Goal: Information Seeking & Learning: Learn about a topic

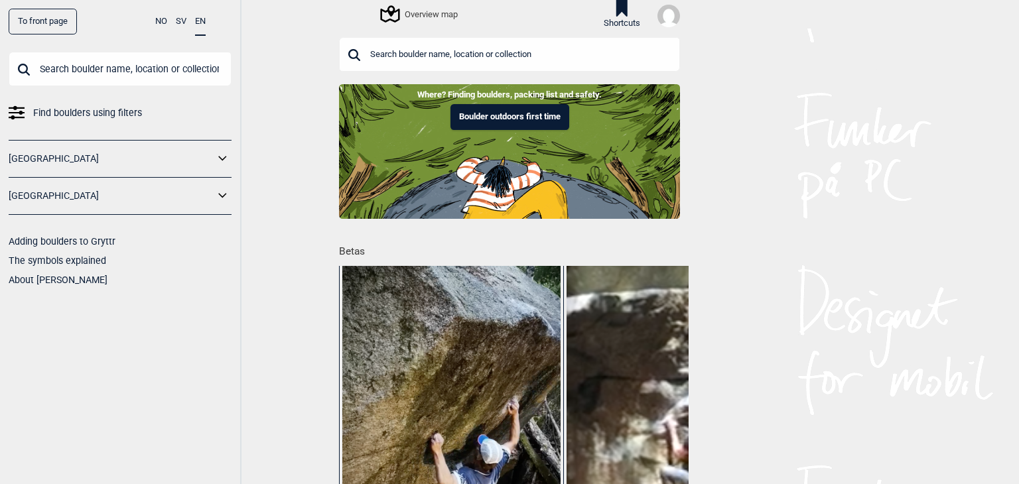
click at [423, 14] on div "Overview map" at bounding box center [420, 14] width 76 height 16
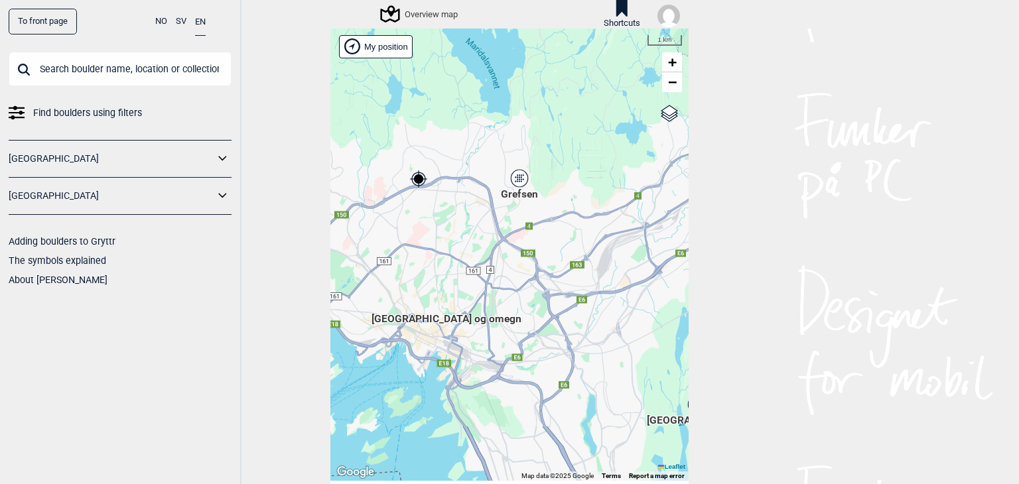
drag, startPoint x: 577, startPoint y: 341, endPoint x: 460, endPoint y: 234, distance: 158.7
click at [460, 234] on div "[PERSON_NAME] posisjon [GEOGRAPHIC_DATA] Stange [GEOGRAPHIC_DATA] syd [GEOGRAPH…" at bounding box center [509, 255] width 358 height 452
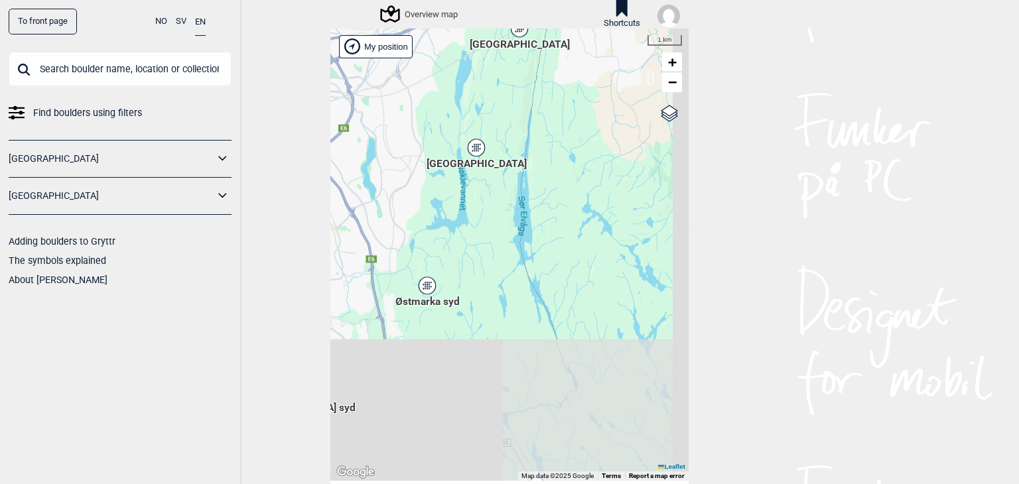
drag, startPoint x: 403, startPoint y: 182, endPoint x: 360, endPoint y: 135, distance: 64.3
click at [360, 135] on div "[PERSON_NAME] posisjon [GEOGRAPHIC_DATA] Stange [GEOGRAPHIC_DATA] syd [GEOGRAPH…" at bounding box center [509, 255] width 358 height 452
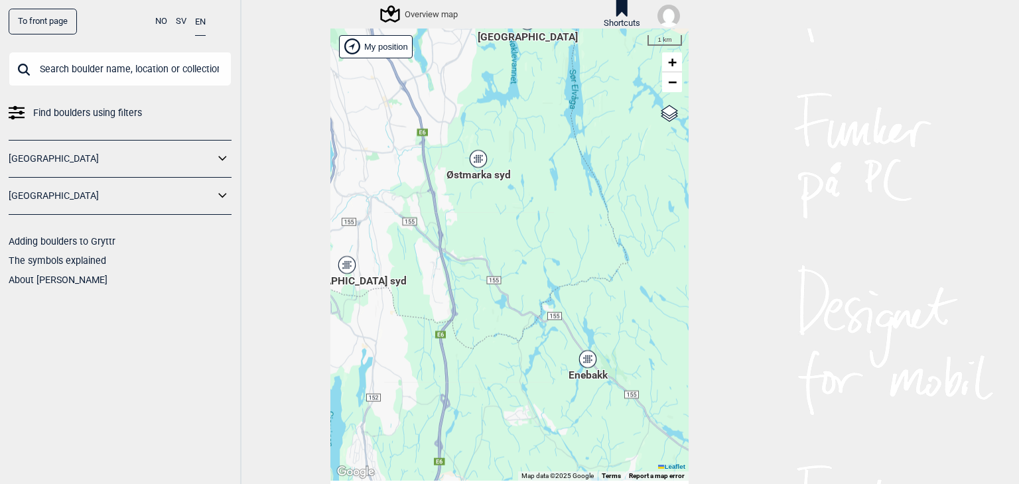
drag, startPoint x: 484, startPoint y: 269, endPoint x: 535, endPoint y: 143, distance: 136.6
click at [535, 143] on div "[PERSON_NAME] posisjon [GEOGRAPHIC_DATA] Stange [GEOGRAPHIC_DATA] syd [GEOGRAPH…" at bounding box center [509, 255] width 358 height 452
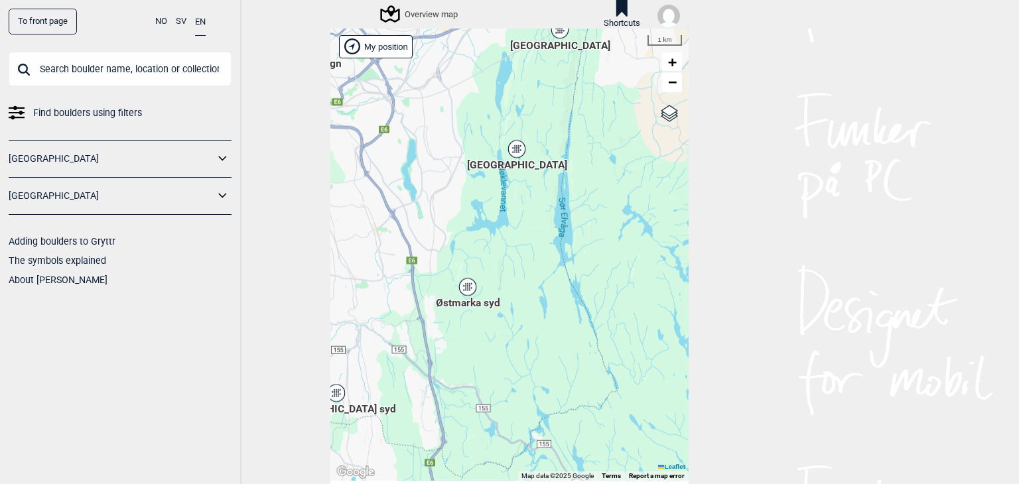
drag, startPoint x: 539, startPoint y: 172, endPoint x: 531, endPoint y: 260, distance: 88.7
click at [531, 260] on div "[PERSON_NAME] posisjon [GEOGRAPHIC_DATA] Stange [GEOGRAPHIC_DATA] syd [GEOGRAPH…" at bounding box center [509, 255] width 358 height 452
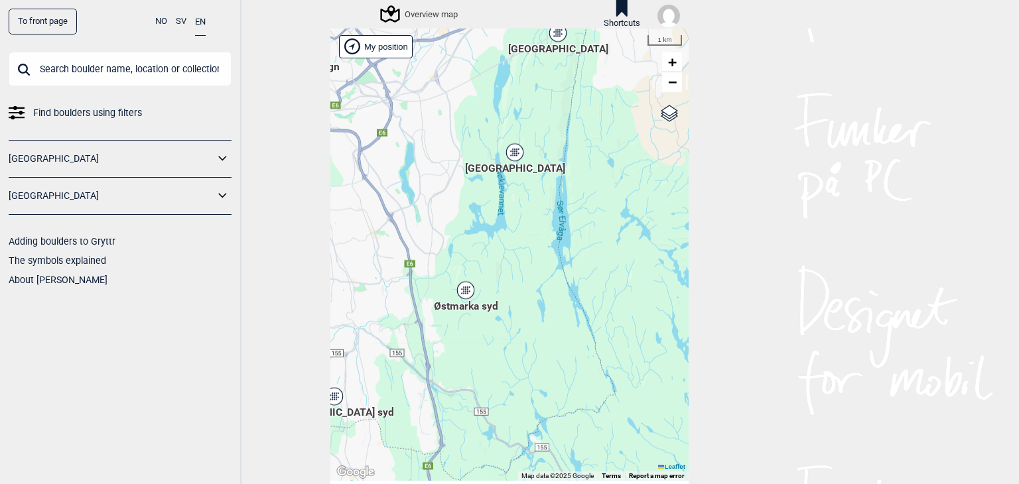
click at [513, 157] on icon at bounding box center [514, 152] width 17 height 17
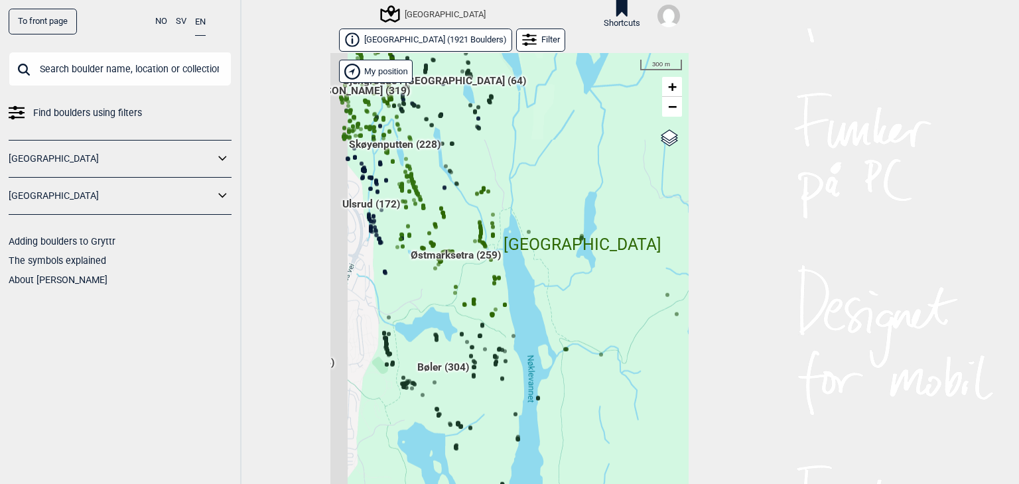
scroll to position [21, 0]
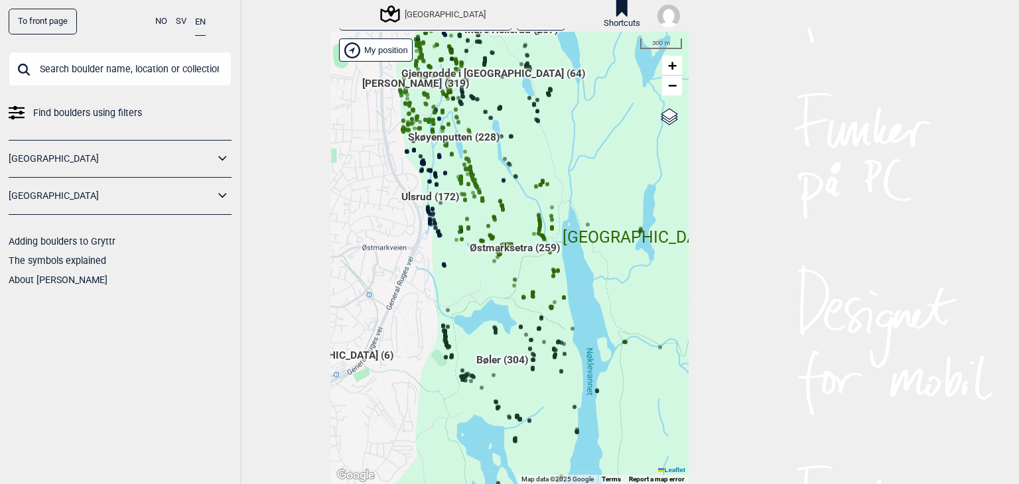
drag, startPoint x: 535, startPoint y: 276, endPoint x: 594, endPoint y: 290, distance: 60.7
click at [594, 290] on div "[PERSON_NAME] posisjon [GEOGRAPHIC_DATA] Stange [GEOGRAPHIC_DATA] syd [GEOGRAPH…" at bounding box center [509, 258] width 358 height 452
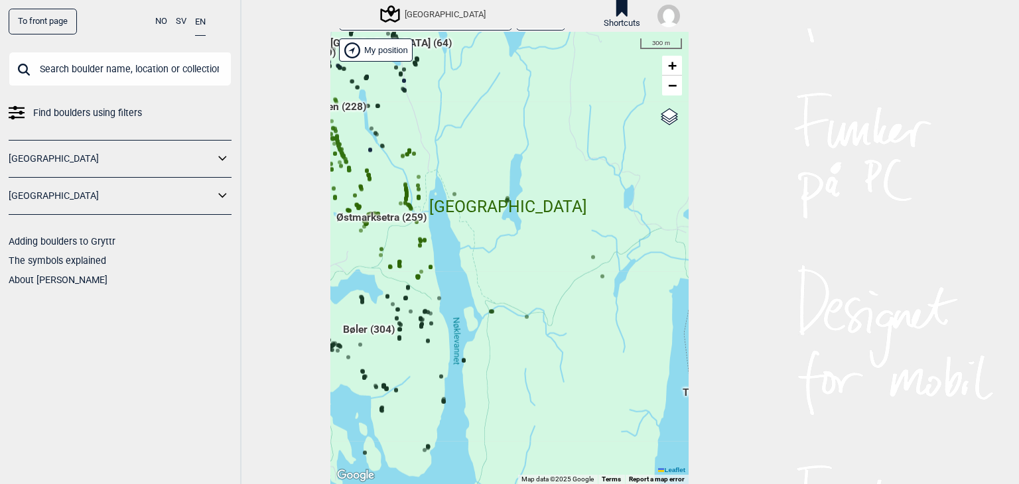
drag, startPoint x: 643, startPoint y: 279, endPoint x: 509, endPoint y: 247, distance: 138.5
click at [509, 247] on div "[PERSON_NAME] posisjon [GEOGRAPHIC_DATA] Stange [GEOGRAPHIC_DATA] syd [GEOGRAPH…" at bounding box center [509, 258] width 358 height 452
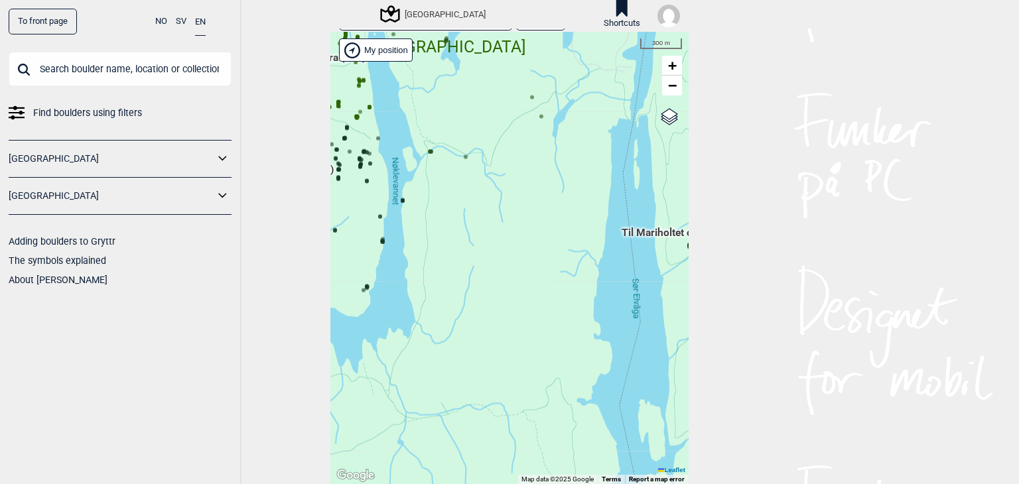
drag, startPoint x: 603, startPoint y: 303, endPoint x: 543, endPoint y: 141, distance: 172.1
click at [543, 141] on div "[PERSON_NAME] posisjon [GEOGRAPHIC_DATA] Stange [GEOGRAPHIC_DATA] syd [GEOGRAPH…" at bounding box center [509, 258] width 358 height 452
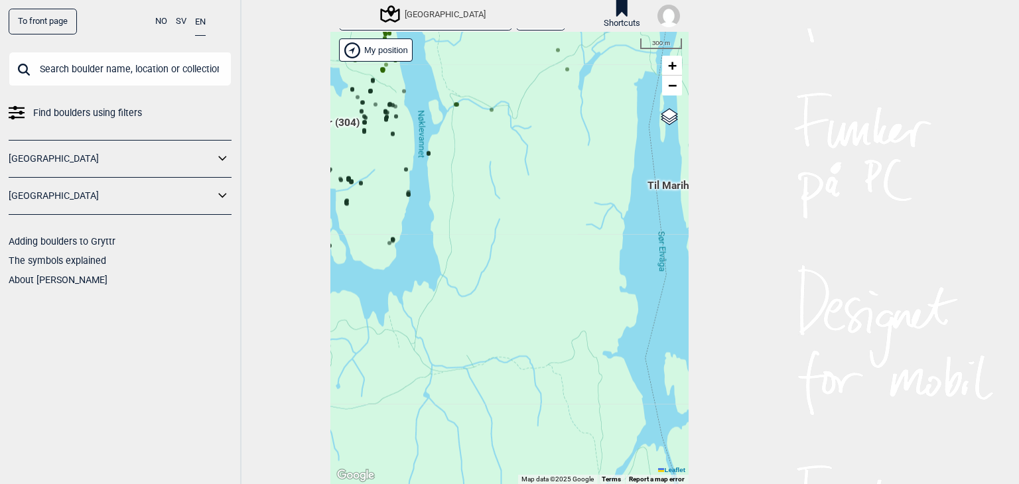
drag, startPoint x: 618, startPoint y: 234, endPoint x: 645, endPoint y: 190, distance: 51.2
click at [647, 190] on span "Til Mariholtet og forbi (24)" at bounding box center [708, 190] width 123 height 25
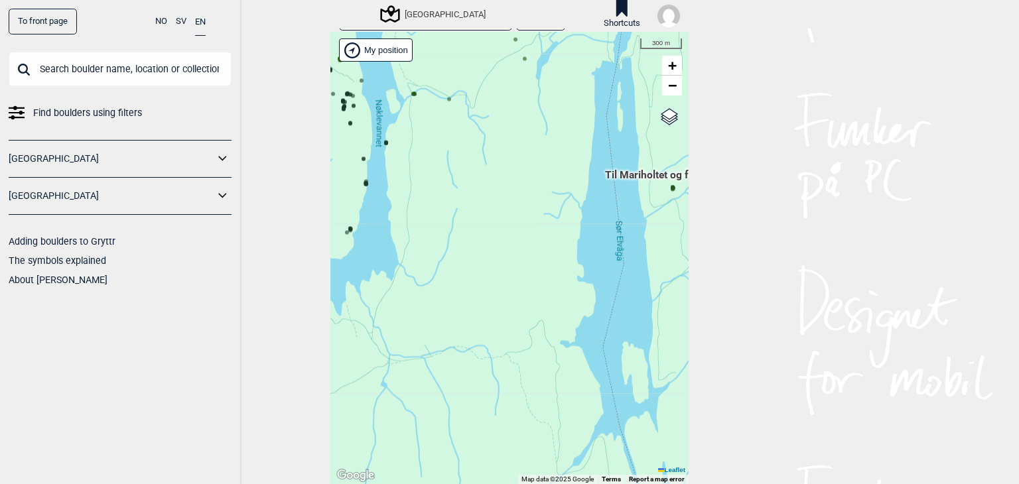
drag, startPoint x: 557, startPoint y: 239, endPoint x: 514, endPoint y: 229, distance: 43.8
click at [514, 229] on div "[PERSON_NAME] posisjon [GEOGRAPHIC_DATA] Stange [GEOGRAPHIC_DATA] syd [GEOGRAPH…" at bounding box center [509, 258] width 358 height 452
click at [541, 235] on div "[PERSON_NAME] posisjon [GEOGRAPHIC_DATA] Stange [GEOGRAPHIC_DATA] syd [GEOGRAPH…" at bounding box center [509, 258] width 358 height 452
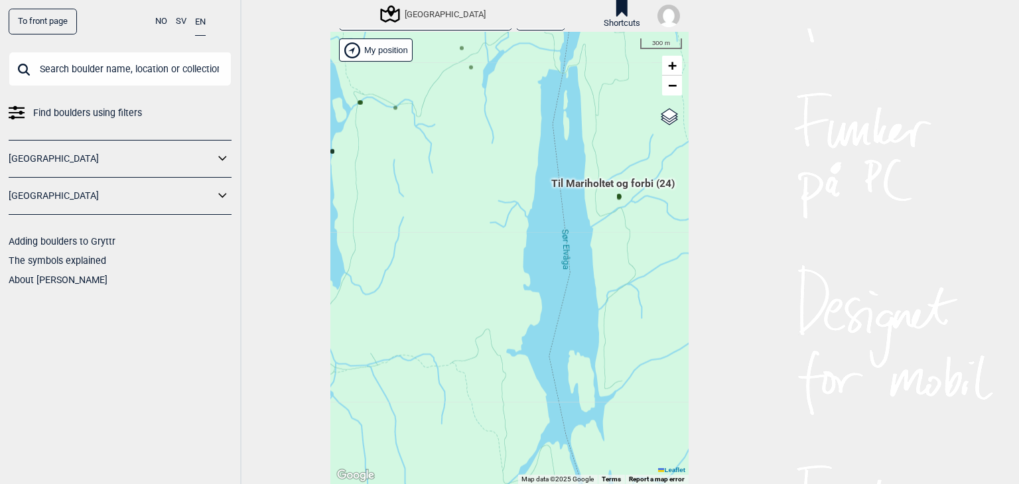
click at [434, 252] on div "[PERSON_NAME] posisjon [GEOGRAPHIC_DATA] Stange [GEOGRAPHIC_DATA] syd [GEOGRAPH…" at bounding box center [509, 258] width 358 height 452
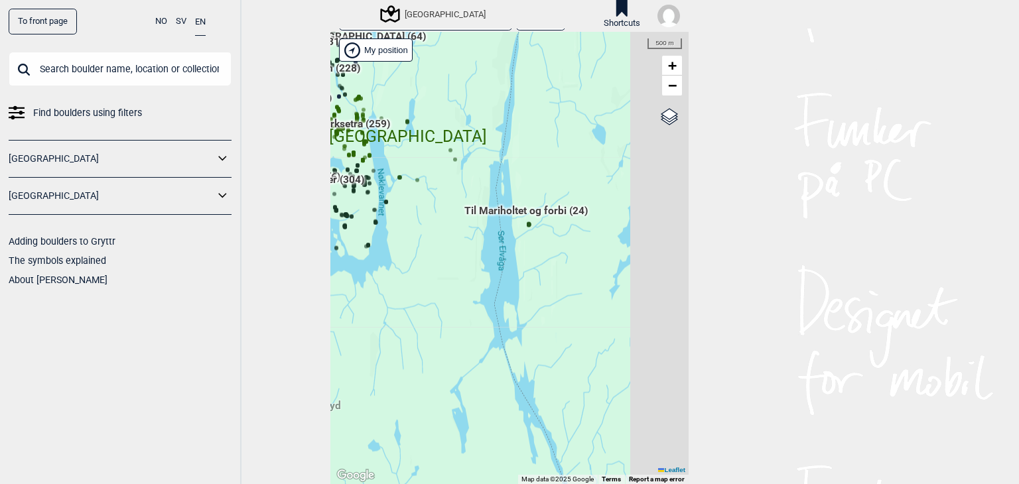
drag, startPoint x: 434, startPoint y: 252, endPoint x: 524, endPoint y: 241, distance: 90.9
click at [524, 241] on div "[PERSON_NAME] posisjon [GEOGRAPHIC_DATA] Stange [GEOGRAPHIC_DATA] syd [GEOGRAPH…" at bounding box center [509, 258] width 358 height 452
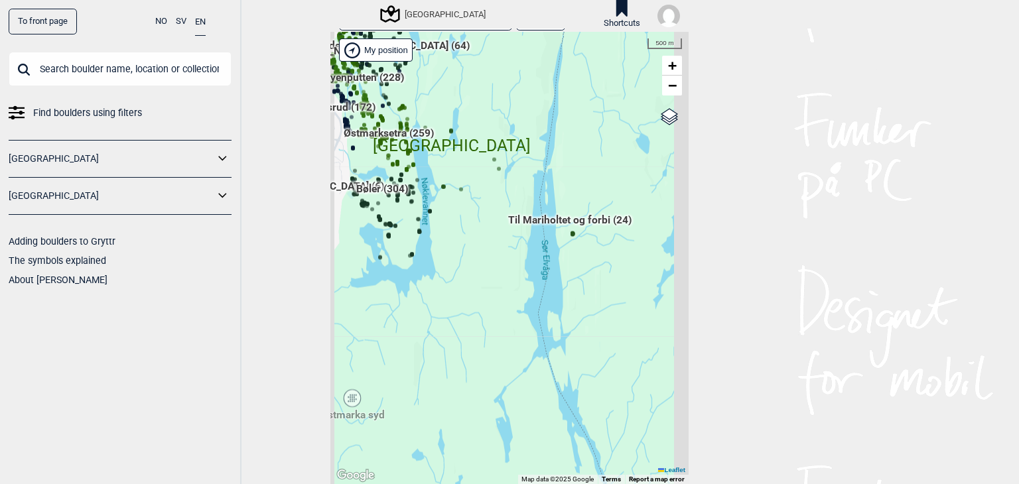
drag, startPoint x: 423, startPoint y: 233, endPoint x: 494, endPoint y: 245, distance: 71.4
click at [494, 245] on div "[PERSON_NAME] posisjon [GEOGRAPHIC_DATA] Stange [GEOGRAPHIC_DATA] syd [GEOGRAPH…" at bounding box center [509, 258] width 358 height 452
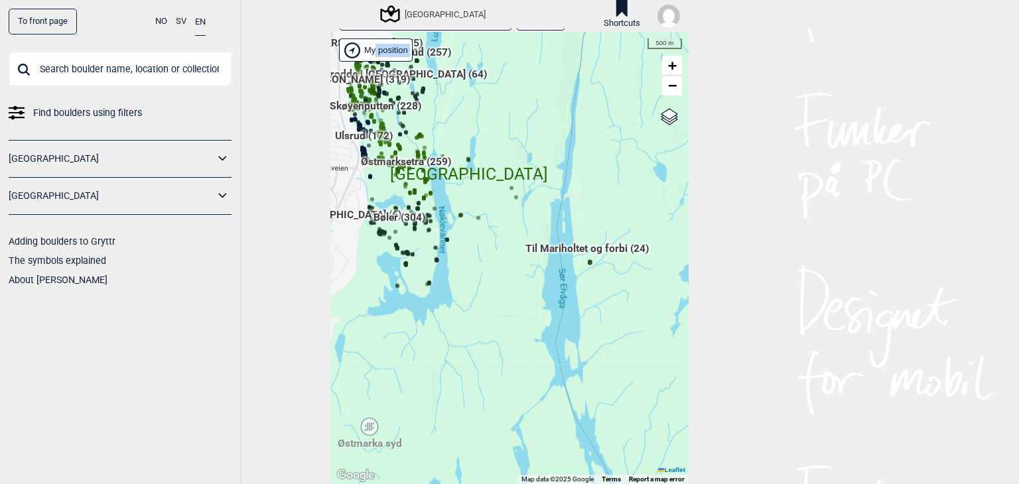
drag, startPoint x: 511, startPoint y: 293, endPoint x: 502, endPoint y: 318, distance: 26.9
click at [502, 318] on div "[PERSON_NAME] posisjon [GEOGRAPHIC_DATA] Stange [GEOGRAPHIC_DATA] syd [GEOGRAPH…" at bounding box center [509, 258] width 358 height 452
click at [367, 428] on div "Østmarka syd" at bounding box center [370, 427] width 8 height 8
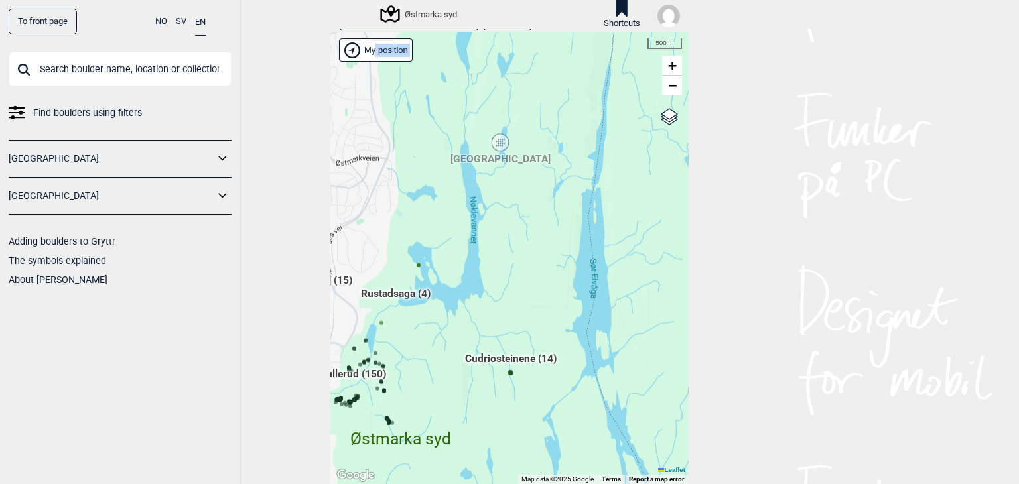
drag, startPoint x: 606, startPoint y: 294, endPoint x: 480, endPoint y: 452, distance: 202.1
click at [480, 452] on div "[PERSON_NAME] posisjon [GEOGRAPHIC_DATA] Stange [GEOGRAPHIC_DATA] syd [GEOGRAPH…" at bounding box center [509, 258] width 358 height 452
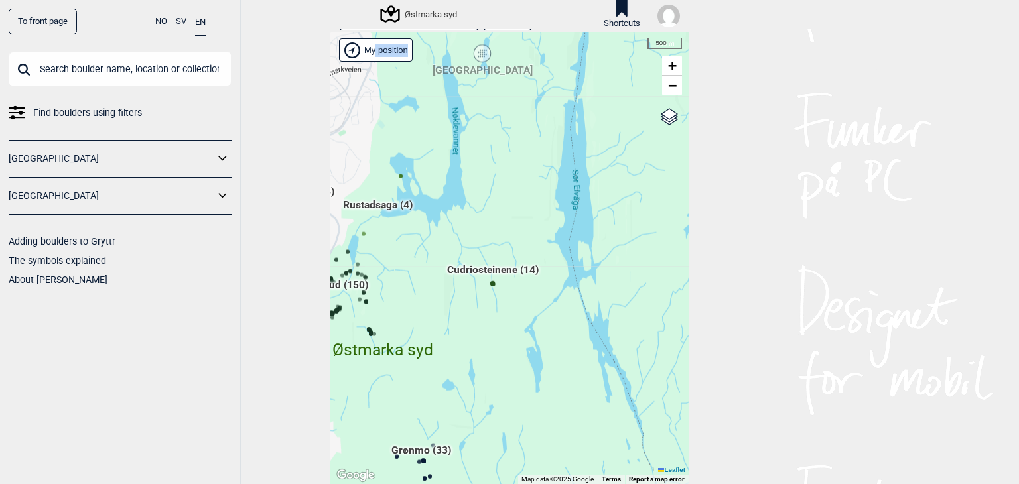
drag, startPoint x: 519, startPoint y: 310, endPoint x: 535, endPoint y: 295, distance: 21.6
click at [535, 295] on div "[PERSON_NAME] posisjon [GEOGRAPHIC_DATA] Stange [GEOGRAPHIC_DATA] syd [GEOGRAPH…" at bounding box center [509, 258] width 358 height 452
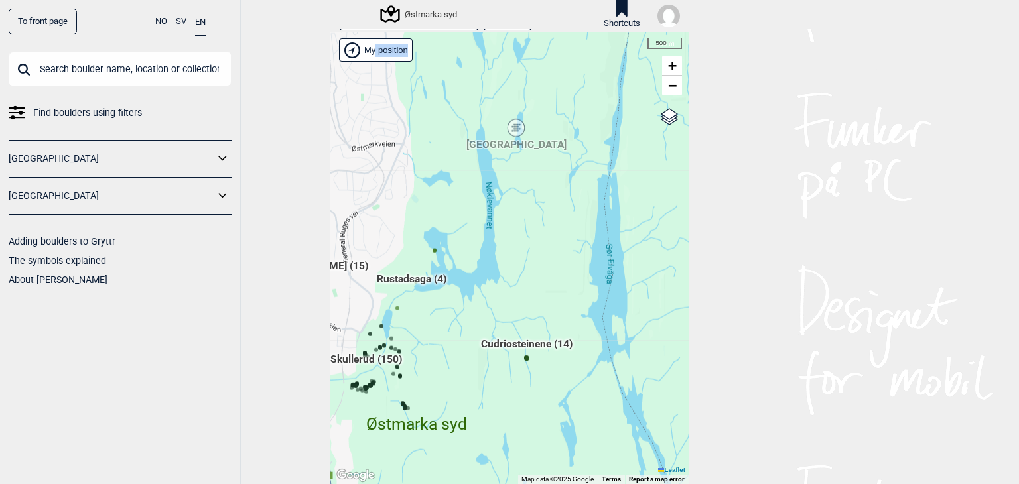
click at [521, 360] on span "Cudriosteinene (14)" at bounding box center [527, 349] width 92 height 25
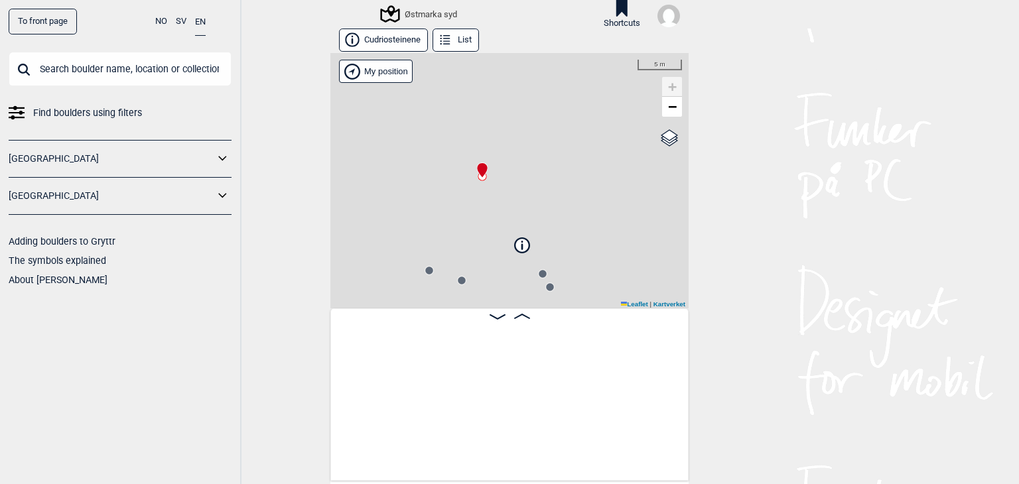
scroll to position [0, 103]
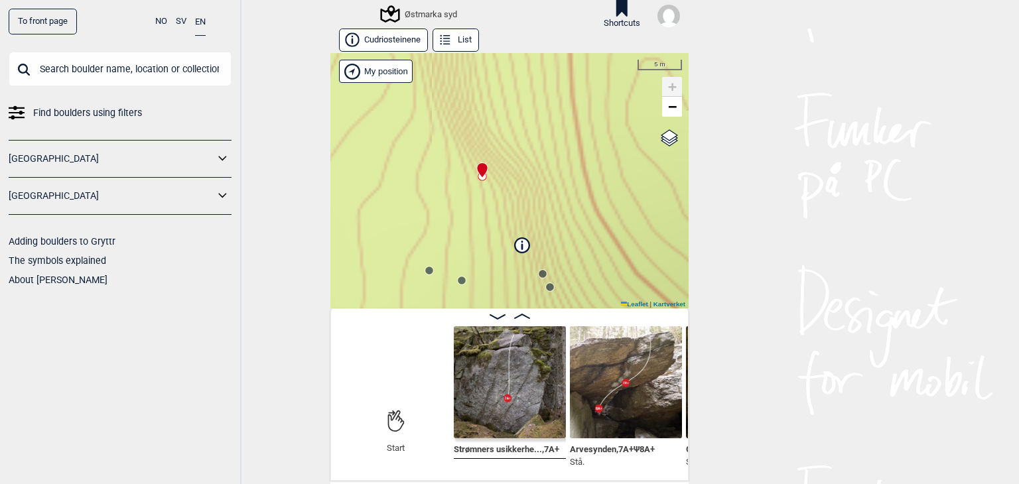
click at [527, 360] on img at bounding box center [510, 382] width 112 height 112
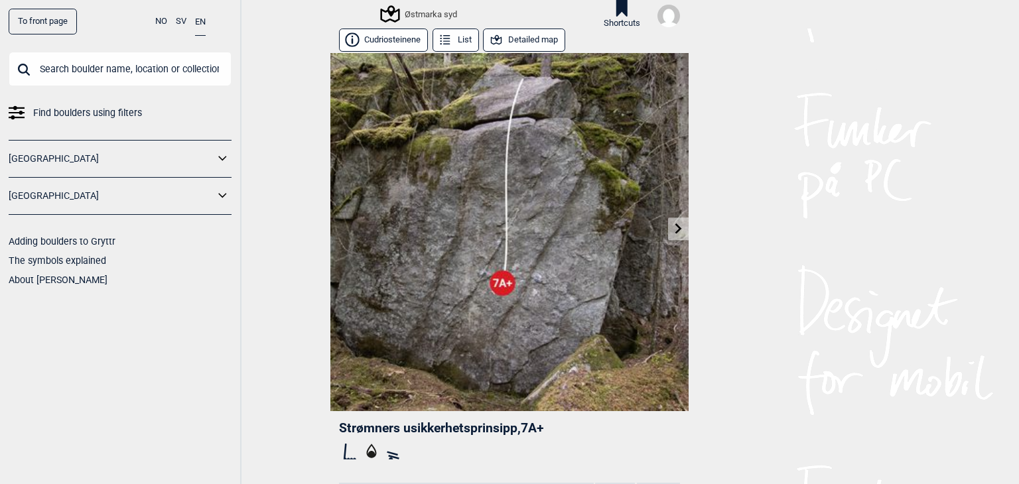
click at [668, 229] on link at bounding box center [678, 229] width 21 height 22
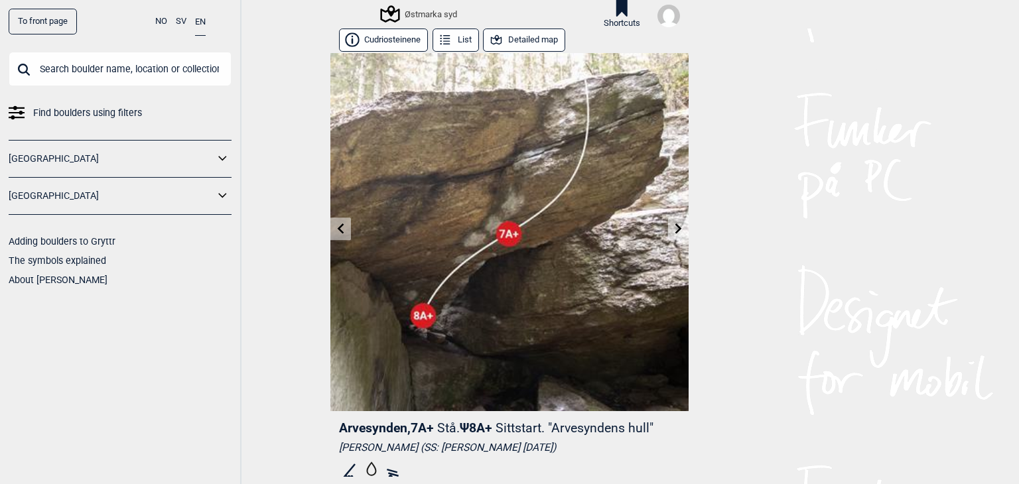
click at [673, 229] on icon at bounding box center [678, 229] width 11 height 11
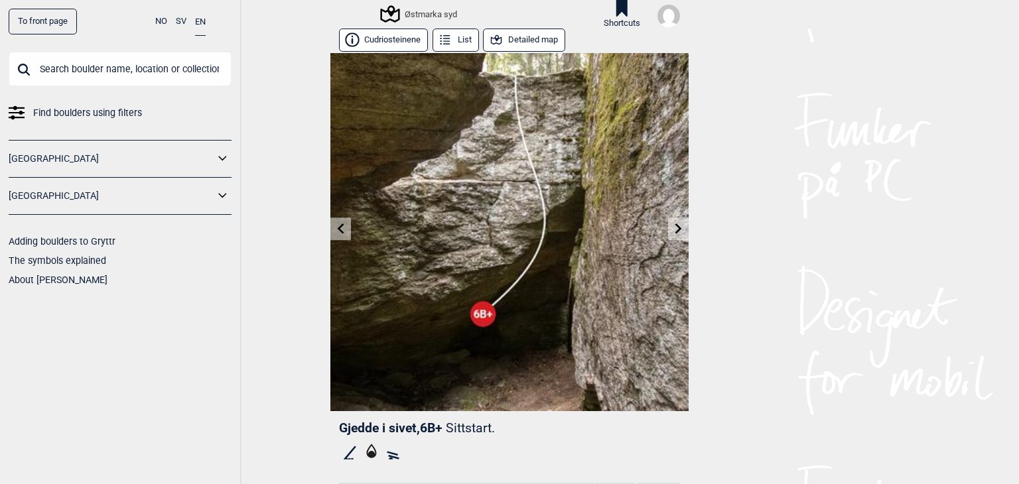
click at [673, 229] on icon at bounding box center [678, 229] width 11 height 11
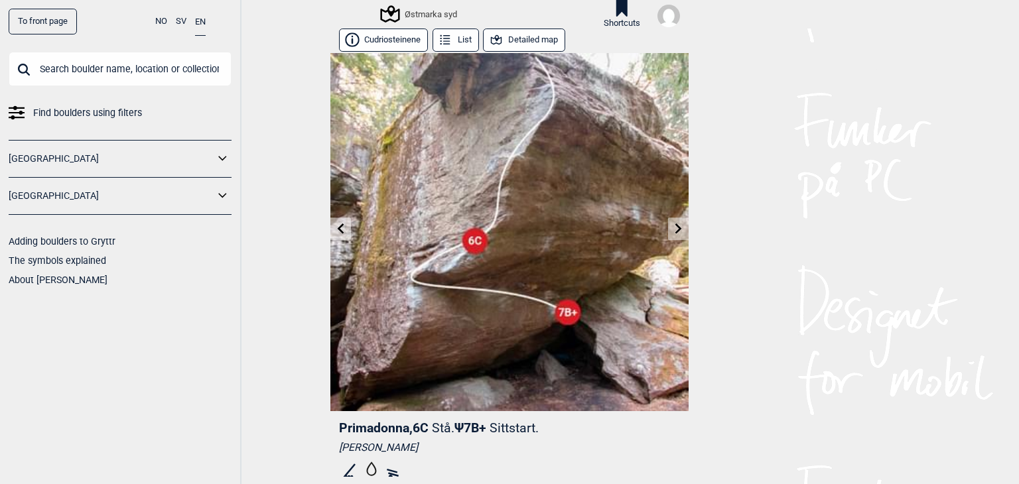
click at [673, 229] on icon at bounding box center [678, 229] width 11 height 11
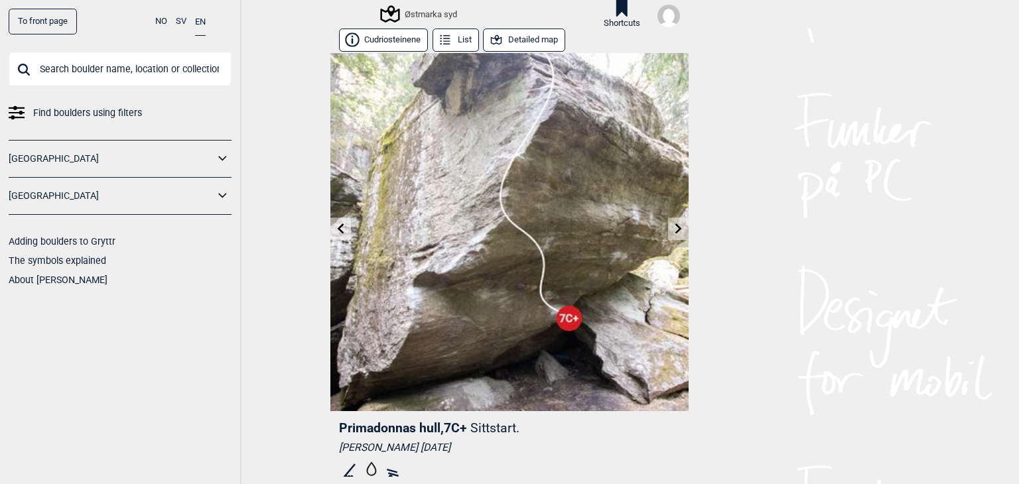
click at [673, 229] on icon at bounding box center [678, 229] width 11 height 11
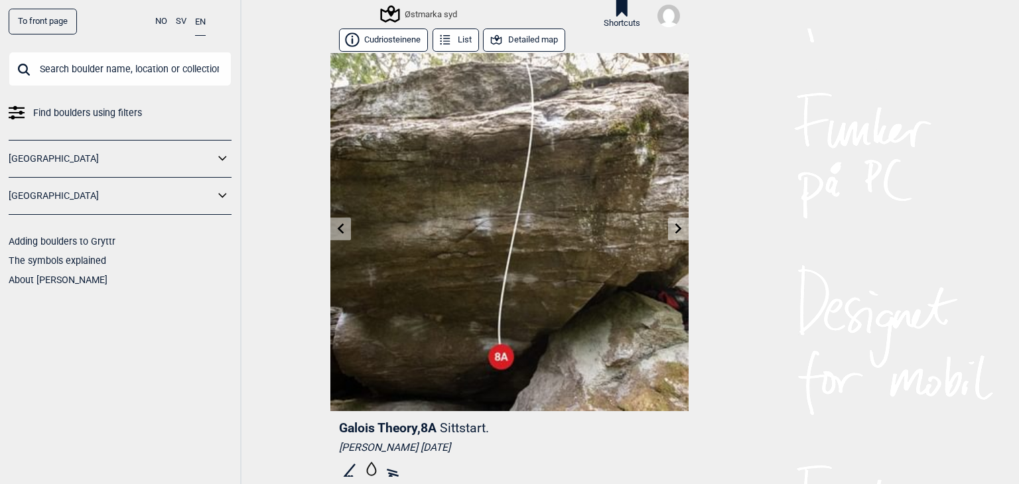
click at [673, 229] on icon at bounding box center [678, 229] width 11 height 11
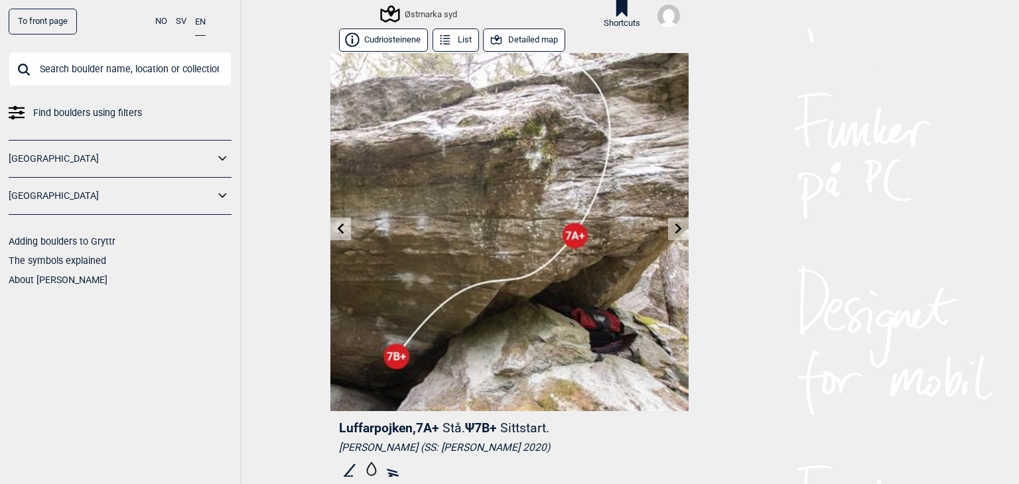
click at [673, 229] on icon at bounding box center [678, 229] width 11 height 11
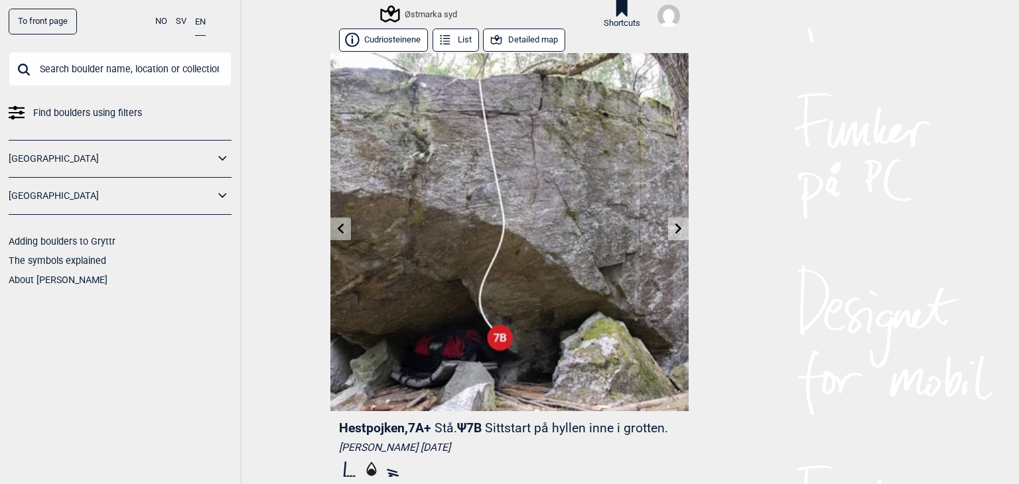
click at [673, 229] on icon at bounding box center [678, 229] width 11 height 11
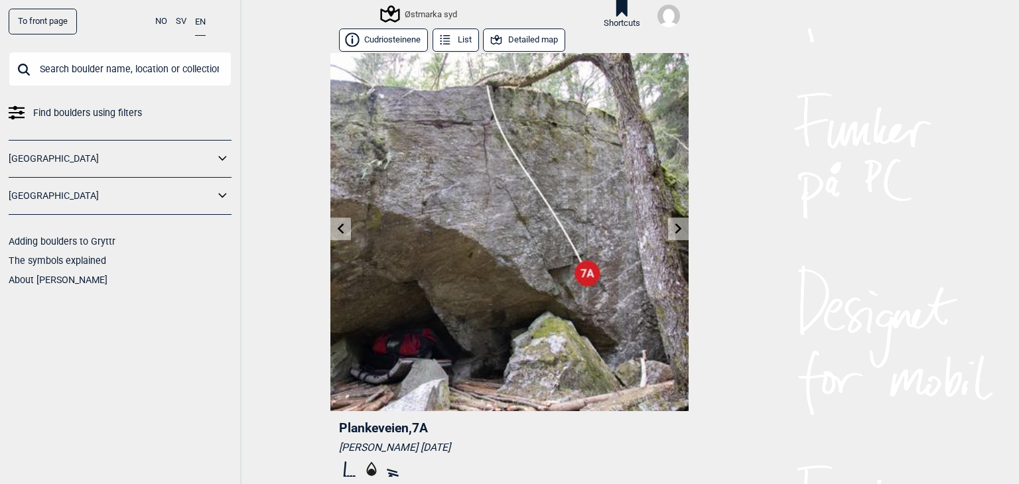
click at [673, 229] on icon at bounding box center [678, 229] width 11 height 11
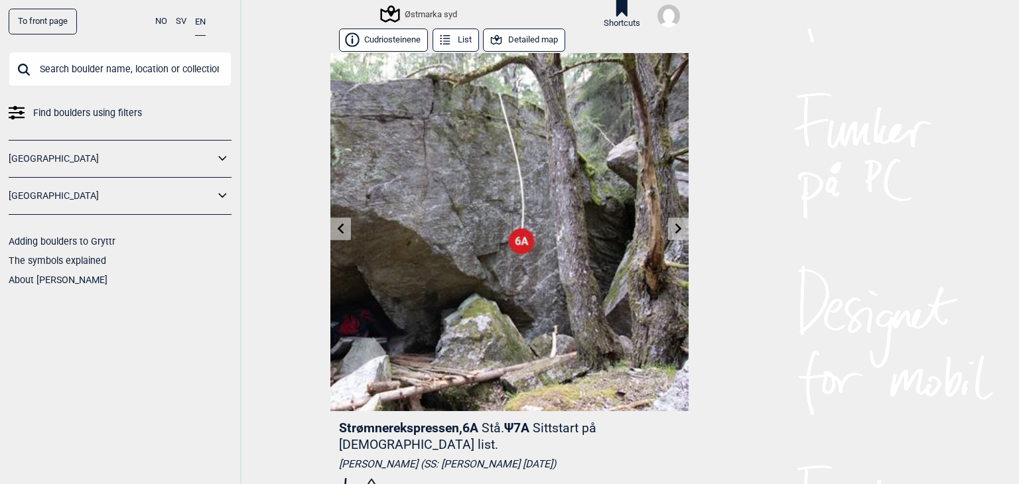
click at [330, 228] on link at bounding box center [340, 229] width 21 height 22
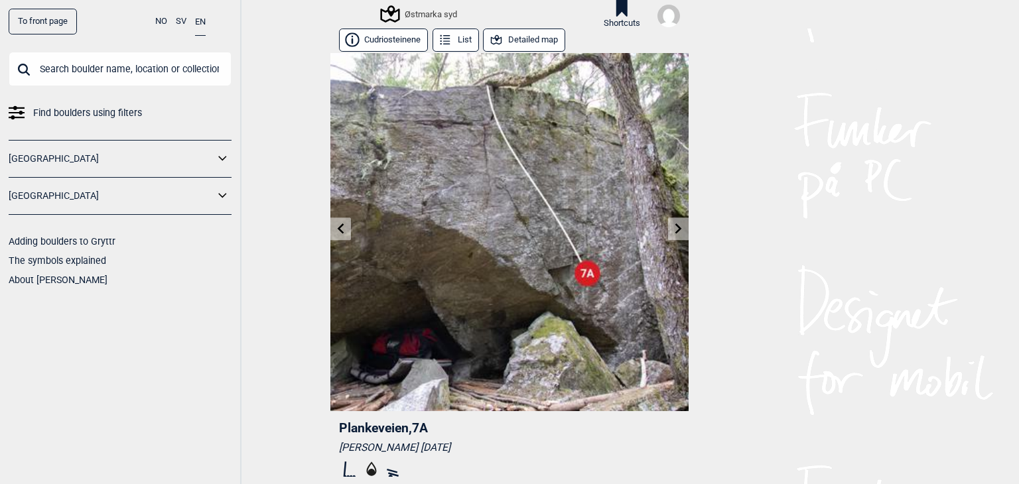
click at [659, 227] on img at bounding box center [509, 232] width 358 height 358
click at [673, 232] on icon at bounding box center [678, 229] width 11 height 11
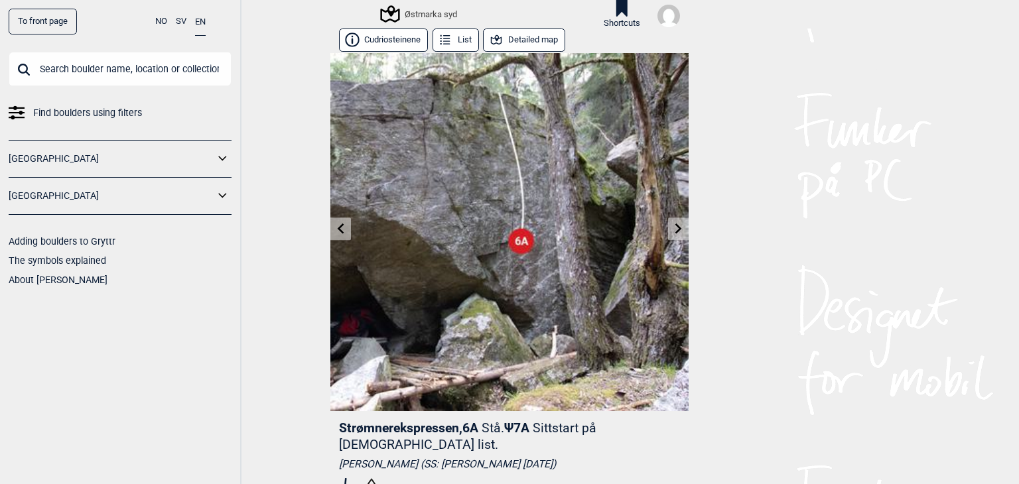
click at [673, 232] on icon at bounding box center [678, 229] width 11 height 11
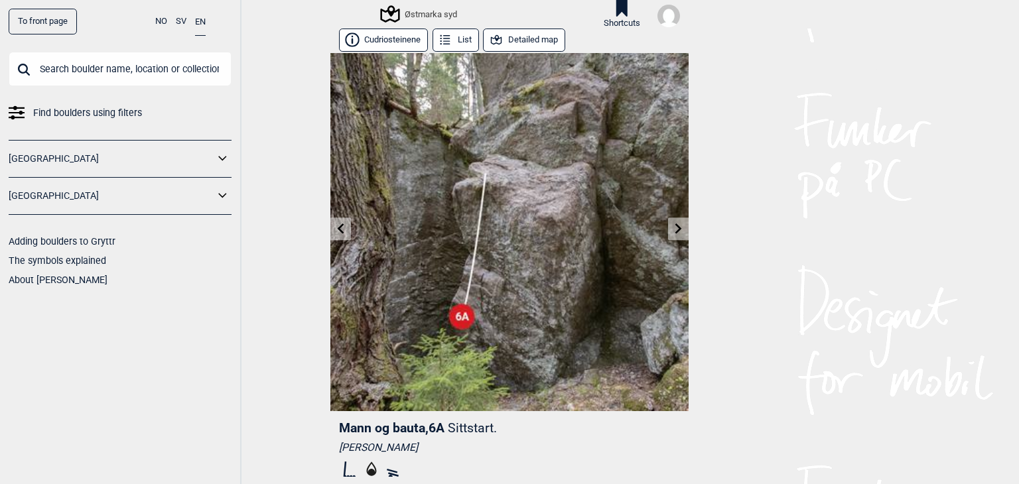
click at [673, 232] on icon at bounding box center [678, 229] width 11 height 11
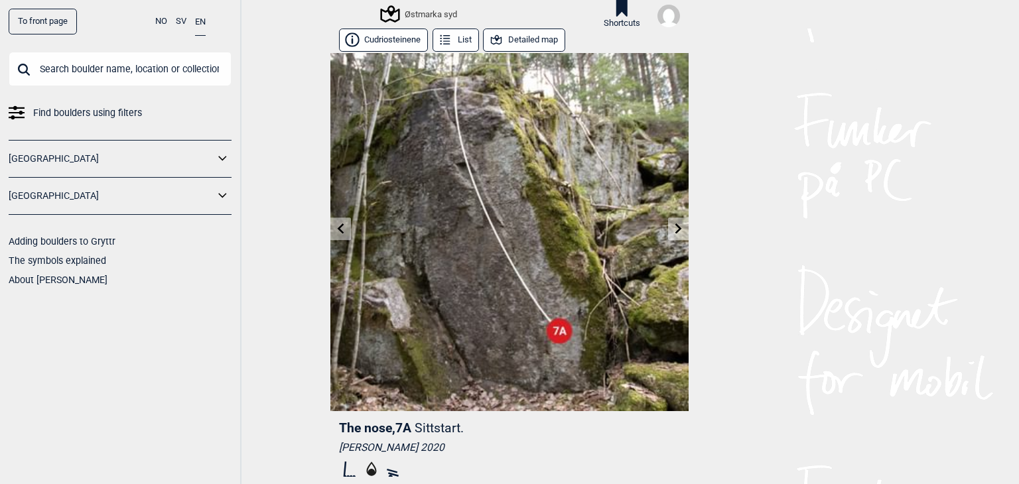
click at [673, 232] on icon at bounding box center [678, 229] width 11 height 11
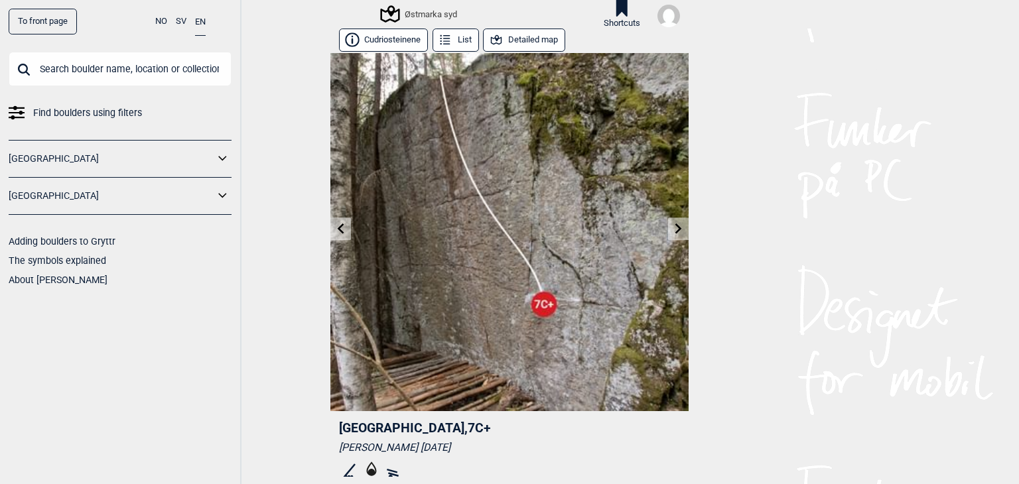
click at [673, 232] on icon at bounding box center [678, 229] width 11 height 11
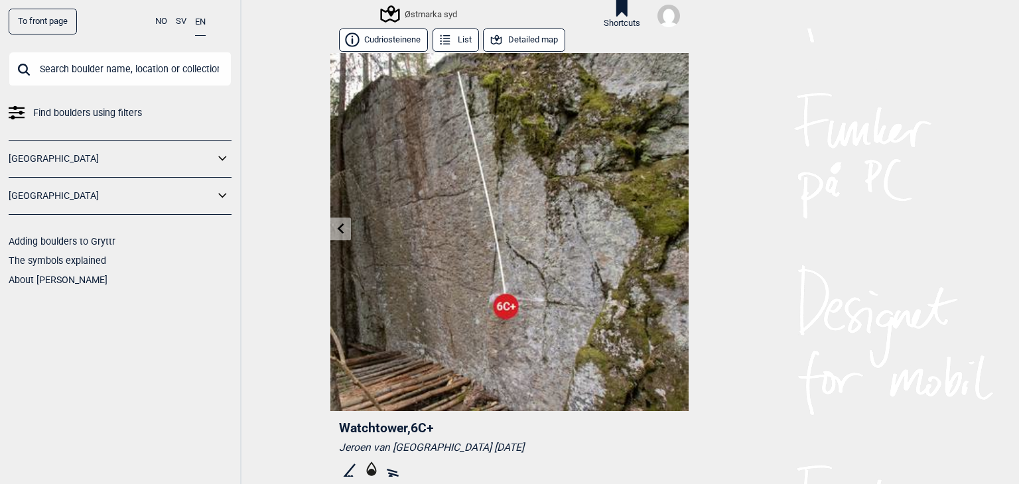
click at [669, 232] on img at bounding box center [509, 232] width 358 height 358
click at [729, 262] on div "To front page NO SV EN Find boulders using filters [GEOGRAPHIC_DATA] [GEOGRAPHI…" at bounding box center [509, 242] width 1019 height 484
